Goal: Task Accomplishment & Management: Manage account settings

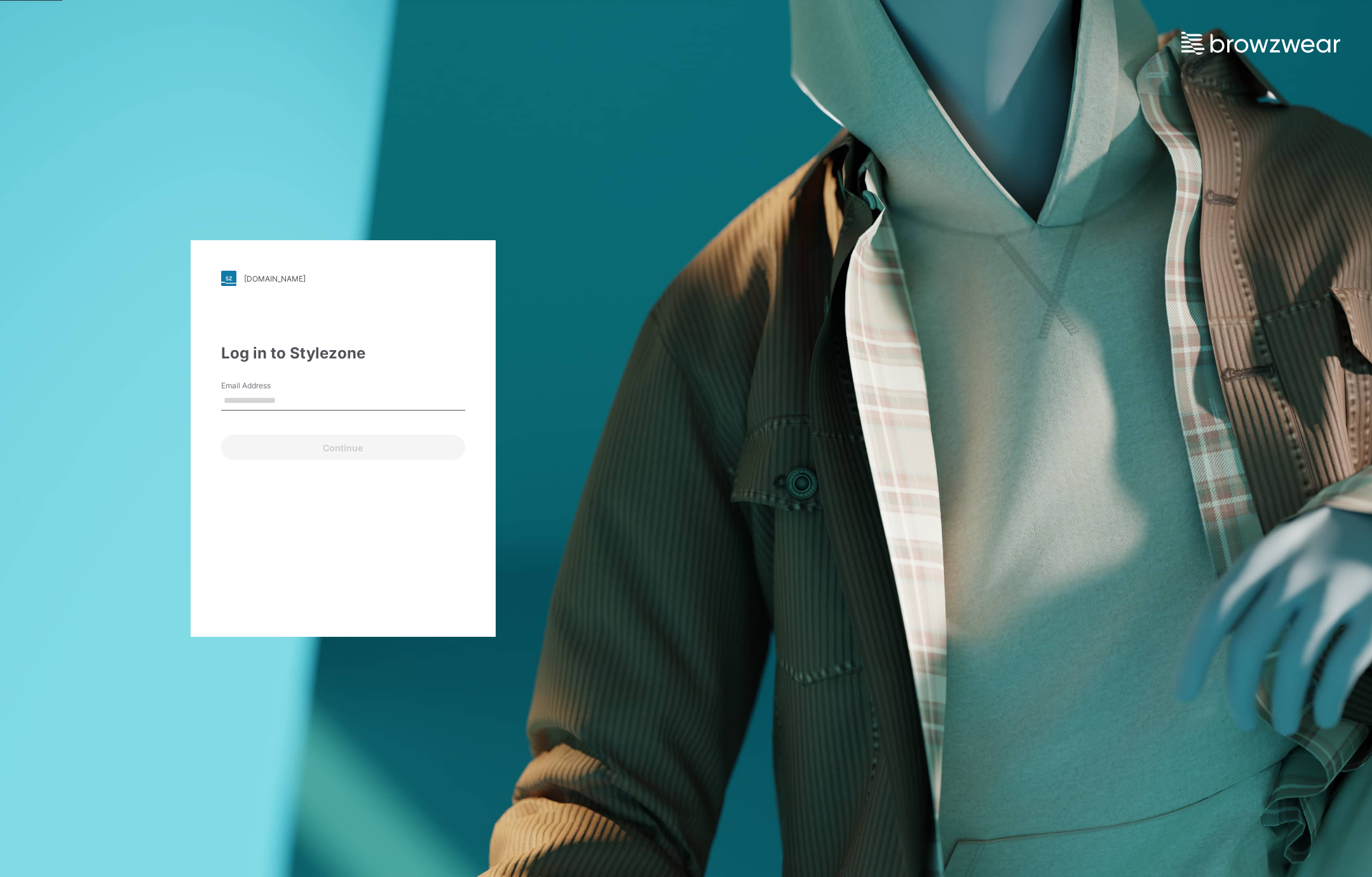
type input "**********"
click at [349, 457] on button "Continue" at bounding box center [343, 447] width 244 height 25
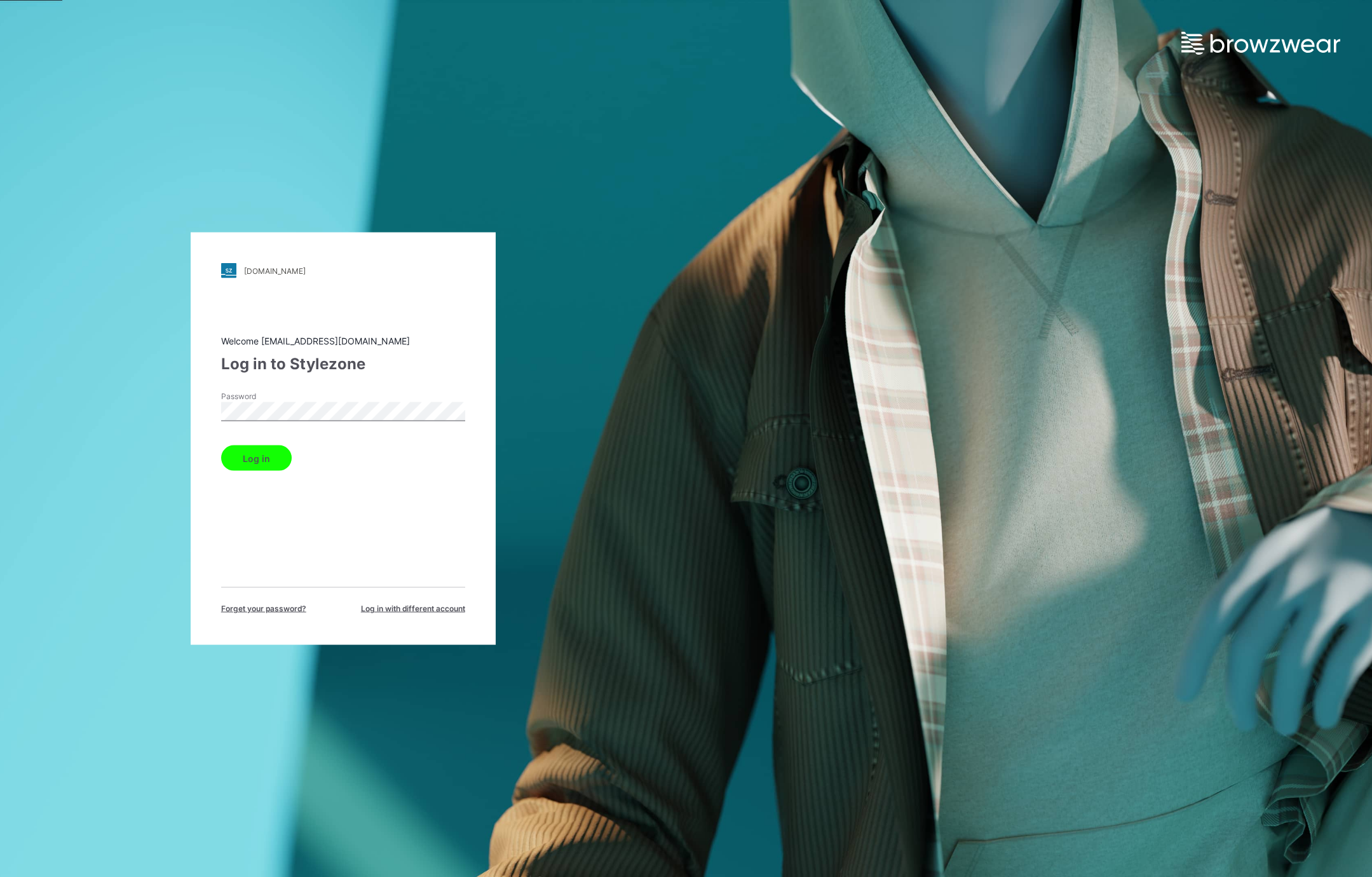
click at [221, 445] on button "Log in" at bounding box center [256, 458] width 70 height 25
